Goal: Task Accomplishment & Management: Manage account settings

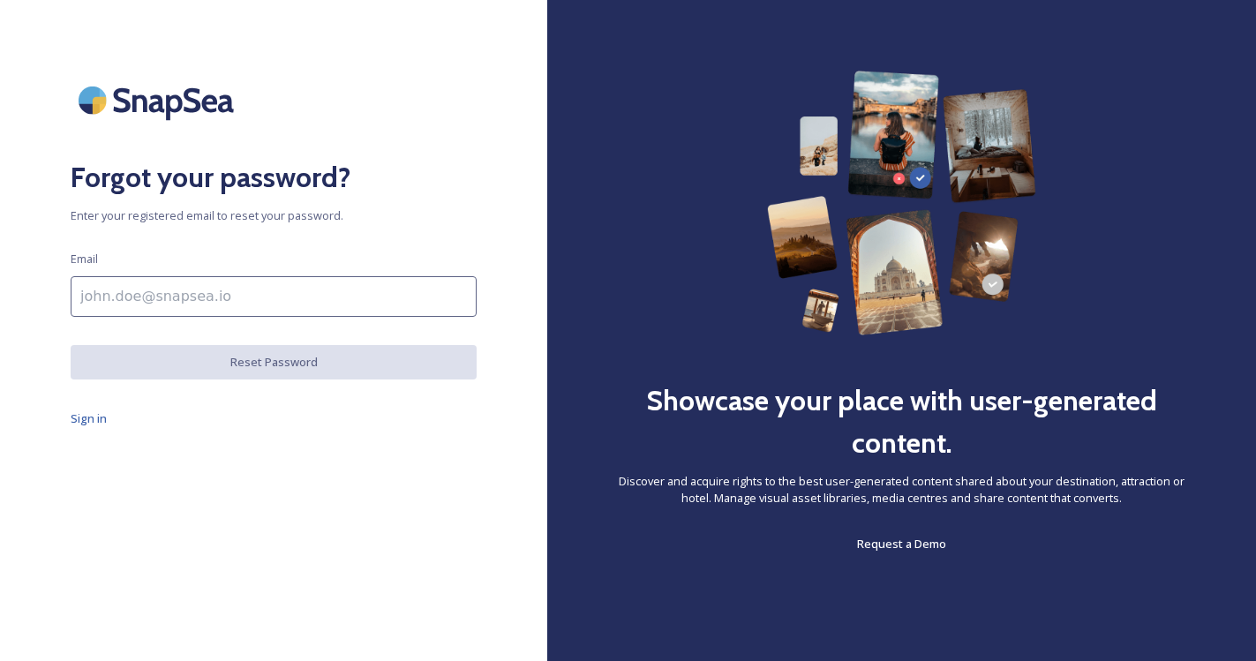
click at [269, 305] on input at bounding box center [274, 296] width 406 height 41
type input "[EMAIL_ADDRESS][DOMAIN_NAME]"
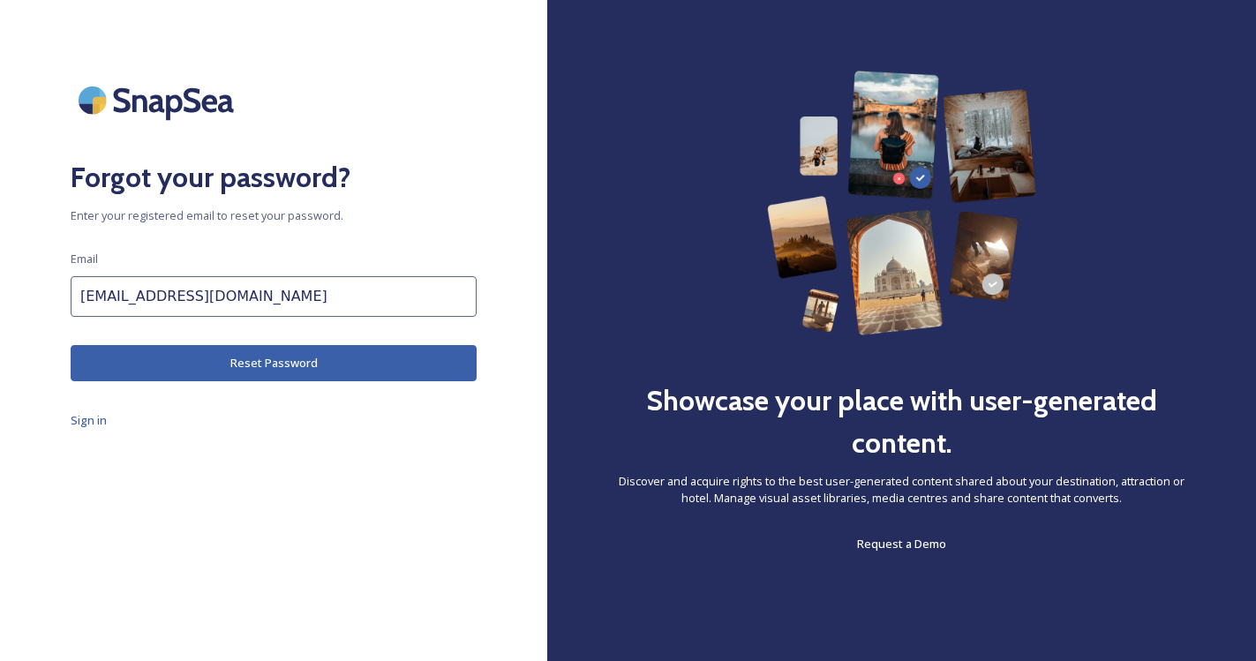
click at [285, 371] on button "Reset Password" at bounding box center [274, 363] width 406 height 36
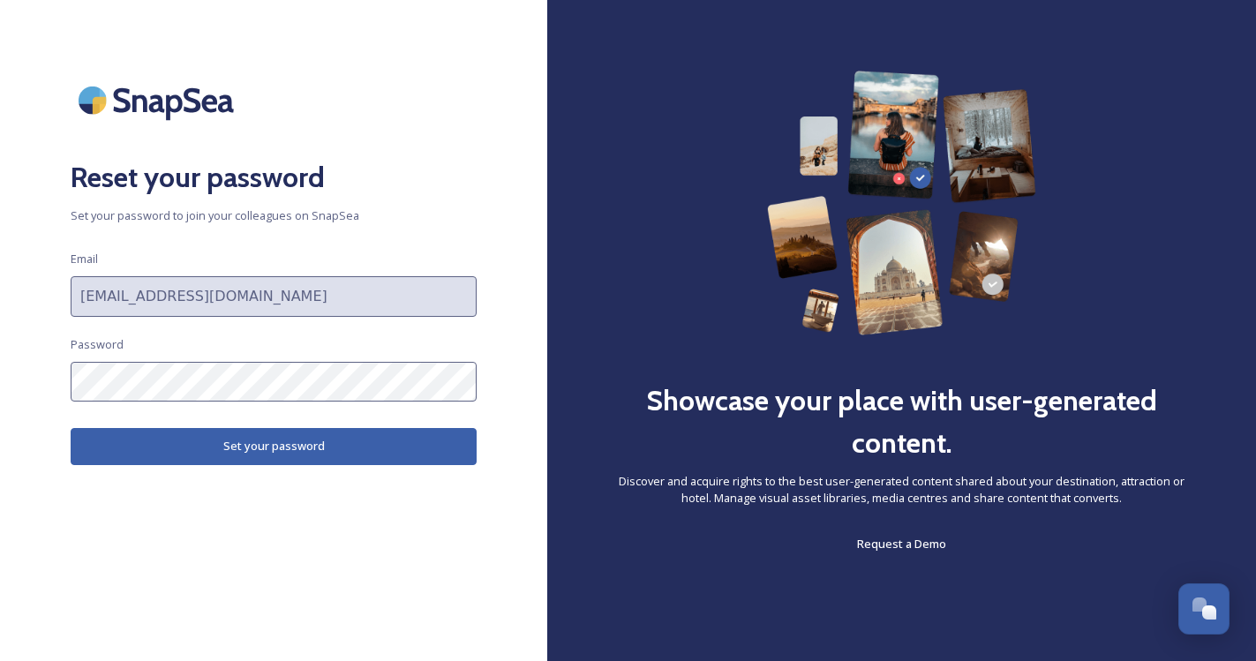
click at [394, 447] on button "Set your password" at bounding box center [274, 446] width 406 height 36
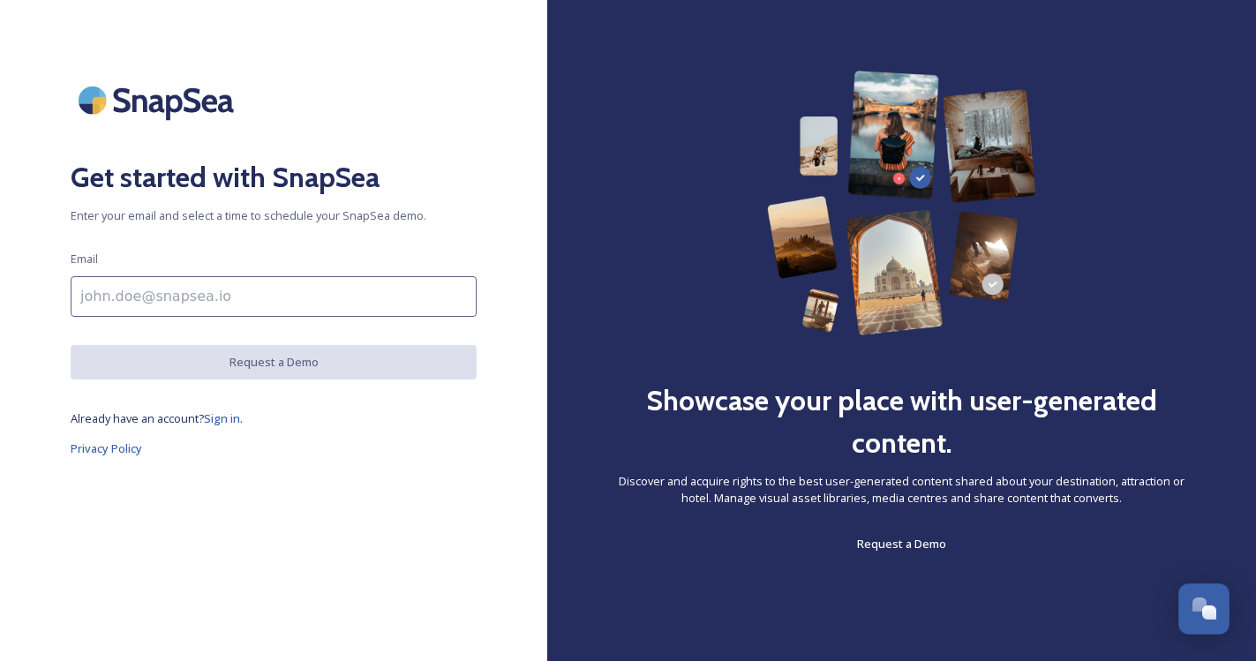
click at [371, 304] on input at bounding box center [274, 296] width 406 height 41
type input "[EMAIL_ADDRESS][DOMAIN_NAME]"
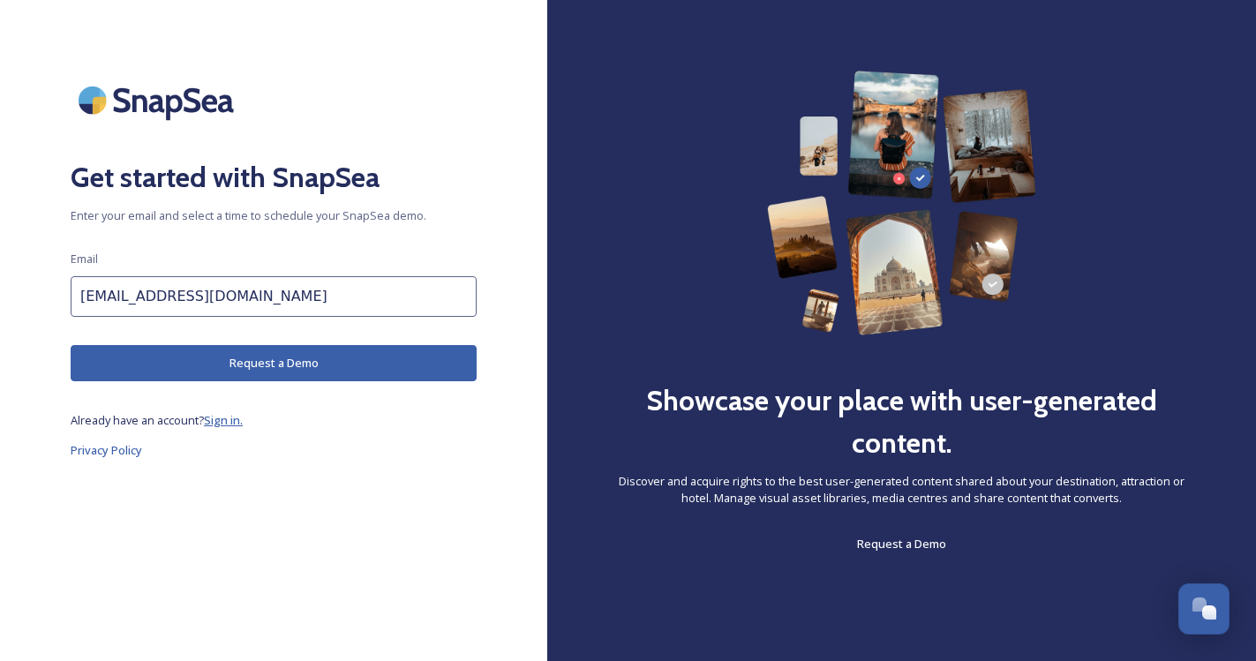
click at [223, 423] on span "Sign in." at bounding box center [223, 420] width 39 height 16
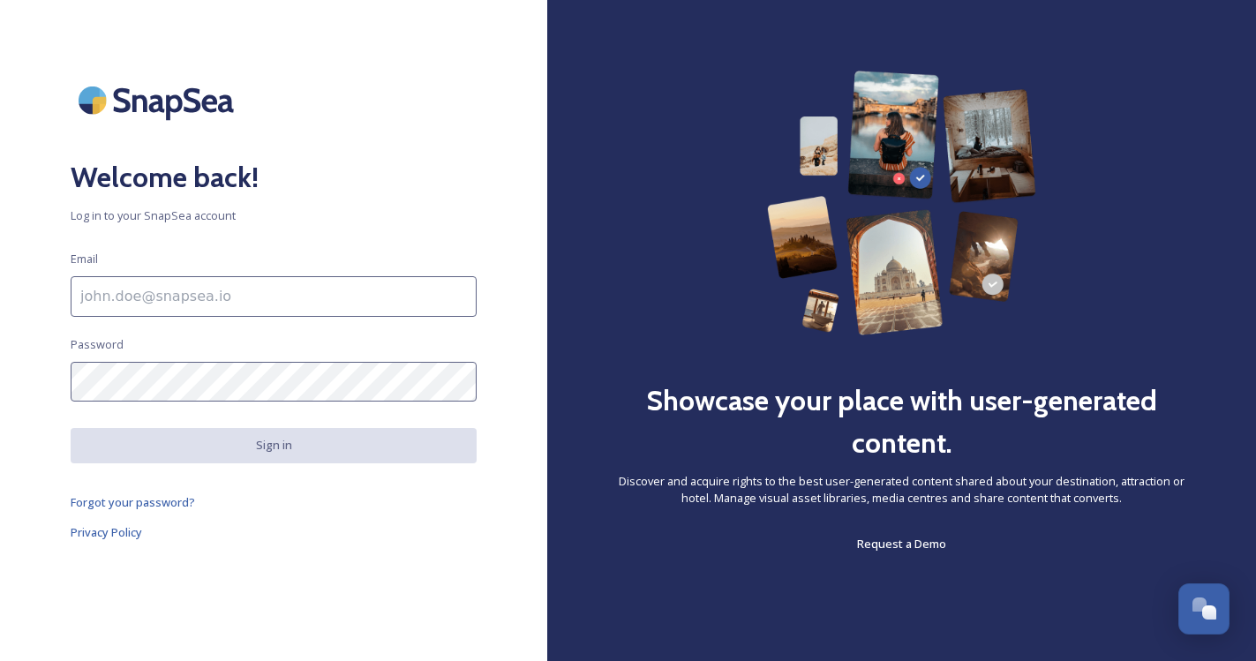
click at [228, 297] on input at bounding box center [274, 296] width 406 height 41
type input "[EMAIL_ADDRESS][DOMAIN_NAME]"
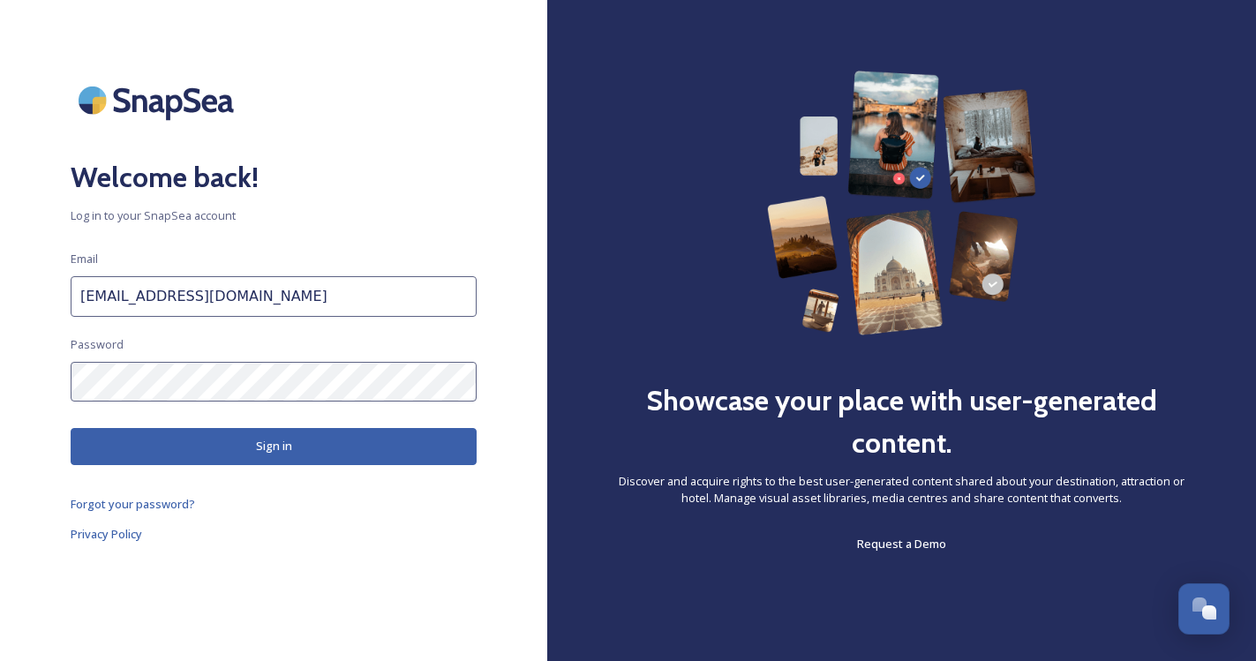
click at [247, 443] on button "Sign in" at bounding box center [274, 446] width 406 height 36
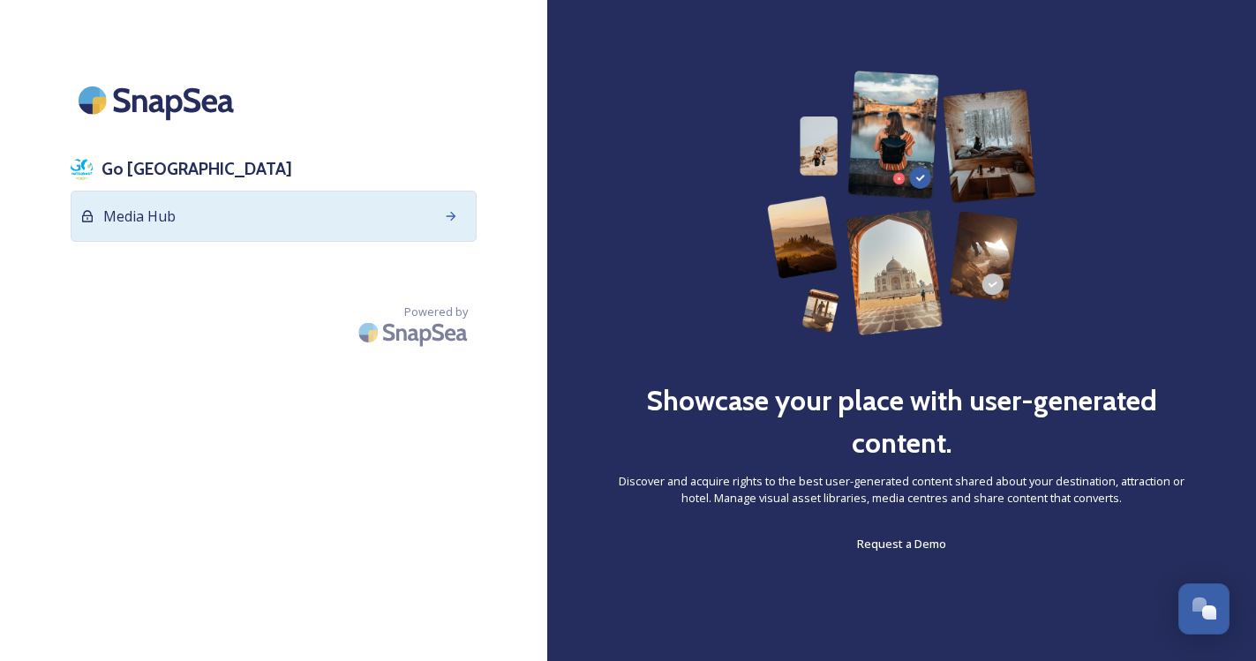
click at [446, 214] on icon at bounding box center [451, 216] width 14 height 14
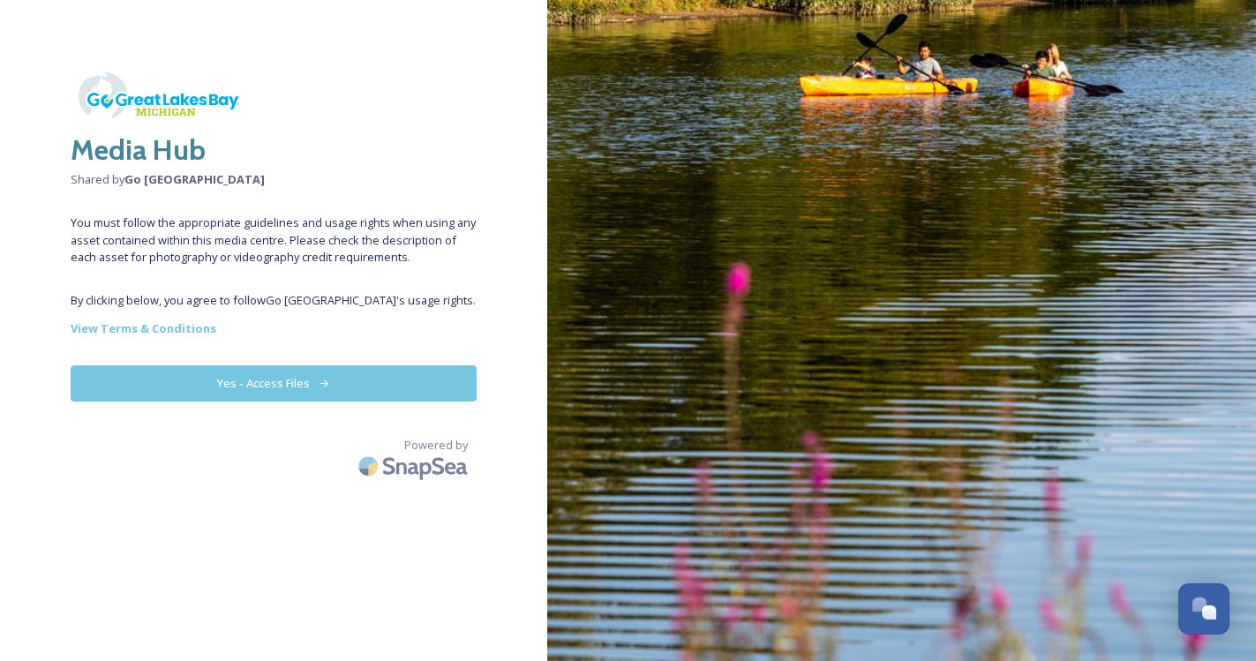
click at [349, 365] on button "Yes - Access Files" at bounding box center [274, 383] width 406 height 36
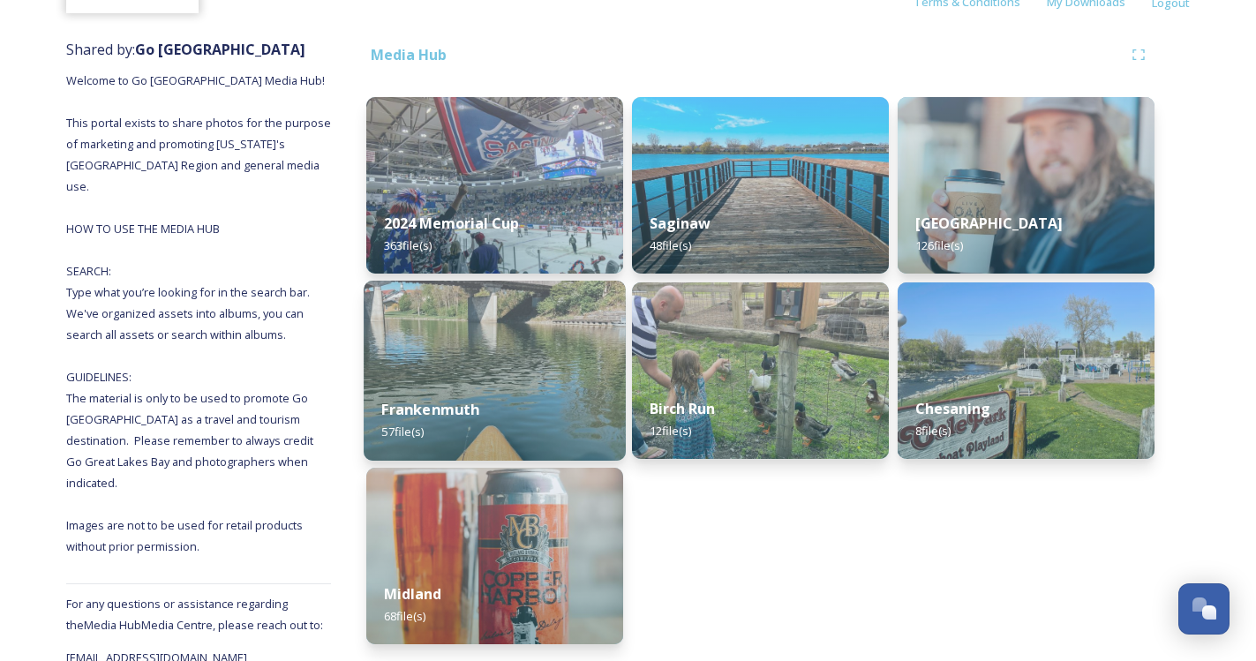
scroll to position [186, 0]
